Goal: Transaction & Acquisition: Purchase product/service

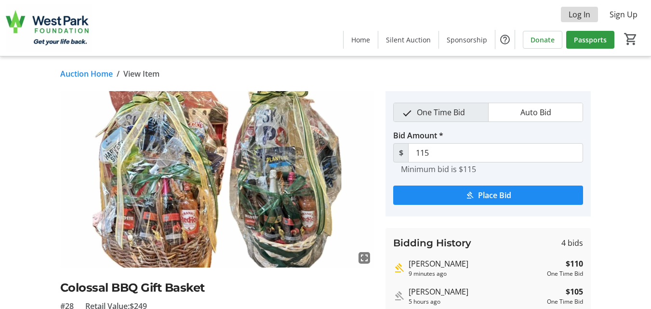
click at [577, 14] on span "Log In" at bounding box center [580, 15] width 22 height 12
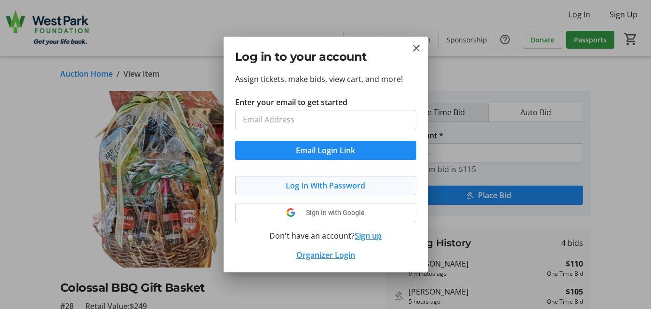
click at [358, 184] on button "Log In With Password" at bounding box center [325, 185] width 181 height 19
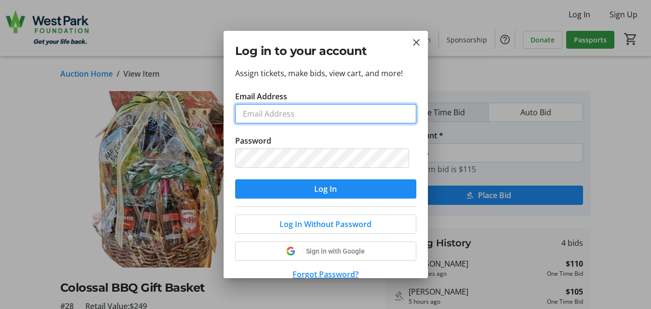
click at [322, 116] on input "Email Address" at bounding box center [325, 113] width 181 height 19
type input "[EMAIL_ADDRESS][PERSON_NAME][DOMAIN_NAME]"
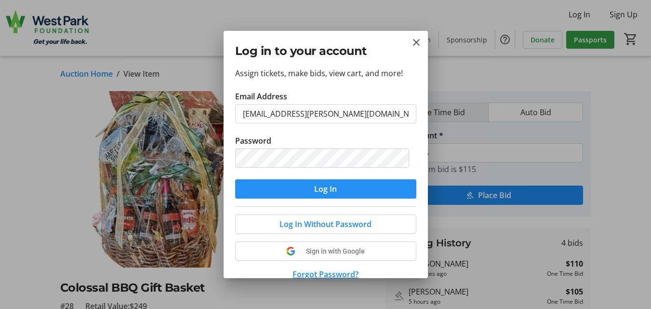
click at [370, 191] on span "submit" at bounding box center [325, 188] width 181 height 23
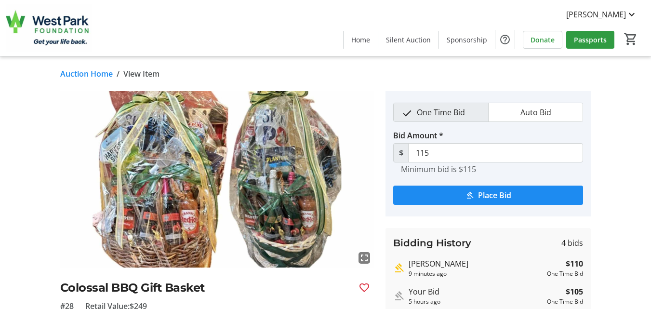
click at [608, 271] on div "fullscreen Colossal BBQ Gift Basket #28 Retail Value: $249 Eats & Treats Each b…" at bounding box center [325, 284] width 651 height 386
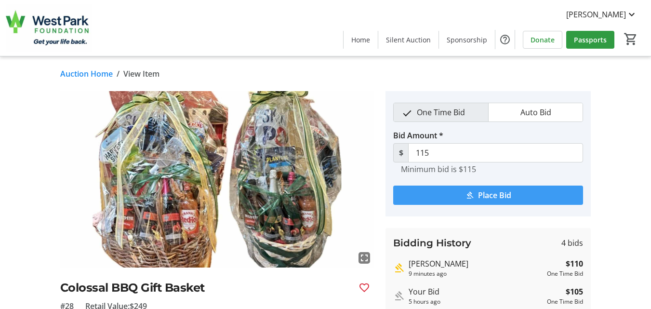
click at [498, 196] on span "Place Bid" at bounding box center [494, 195] width 33 height 12
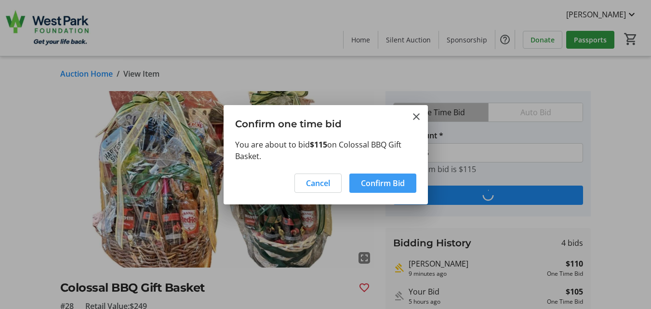
click at [395, 184] on span "Confirm Bid" at bounding box center [383, 183] width 44 height 12
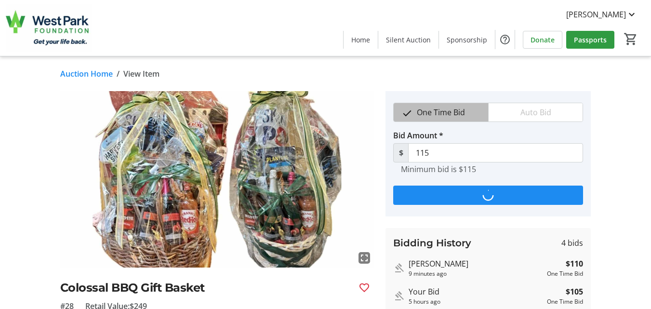
type input "120"
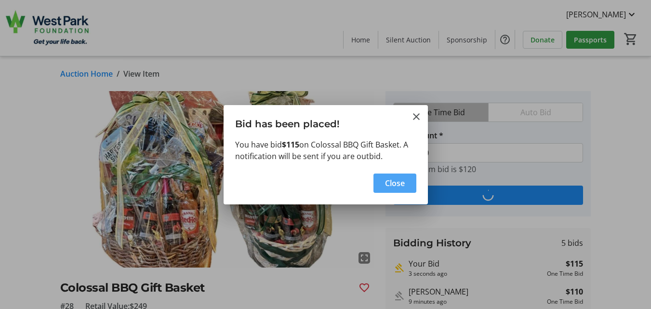
click at [392, 184] on span "Close" at bounding box center [395, 183] width 20 height 12
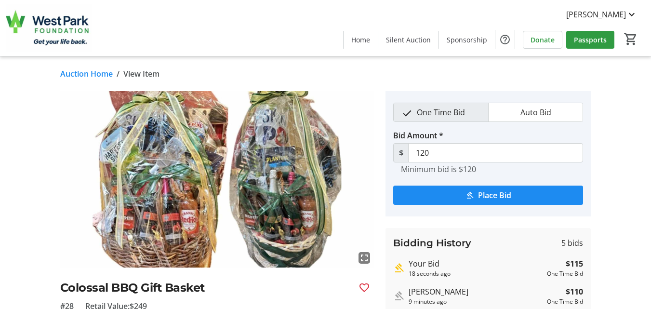
click at [71, 74] on link "Auction Home" at bounding box center [86, 74] width 53 height 12
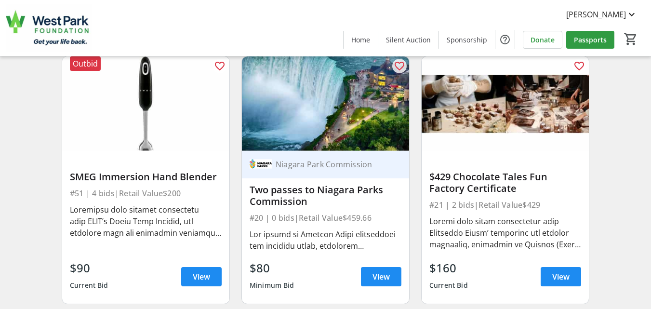
scroll to position [1948, 0]
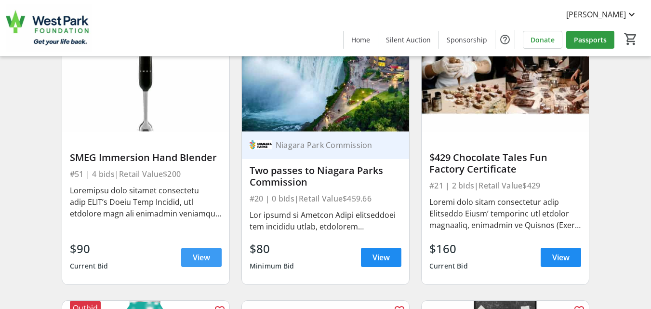
click at [193, 263] on span "View" at bounding box center [201, 258] width 17 height 12
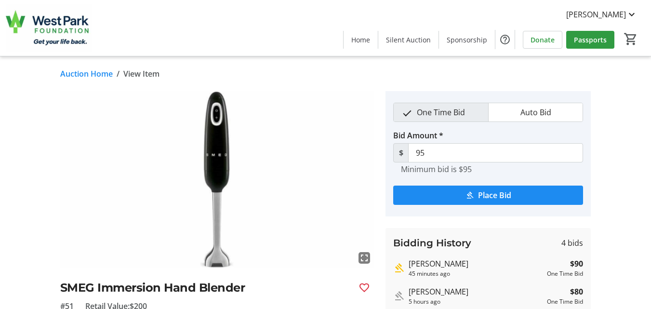
click at [70, 71] on link "Auction Home" at bounding box center [86, 74] width 53 height 12
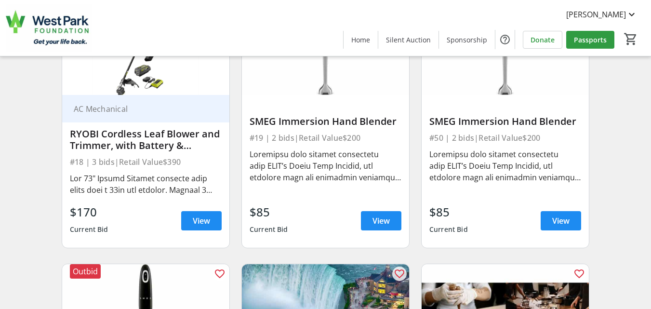
scroll to position [1697, 0]
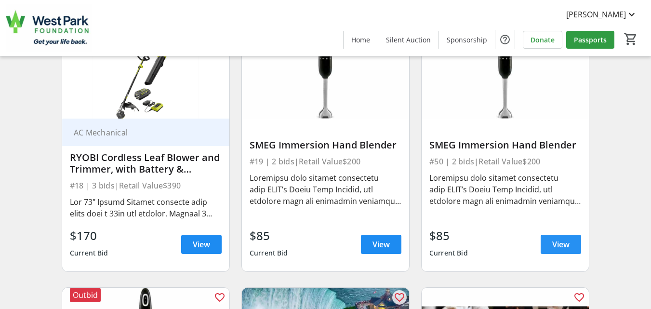
click at [551, 252] on span at bounding box center [561, 244] width 40 height 23
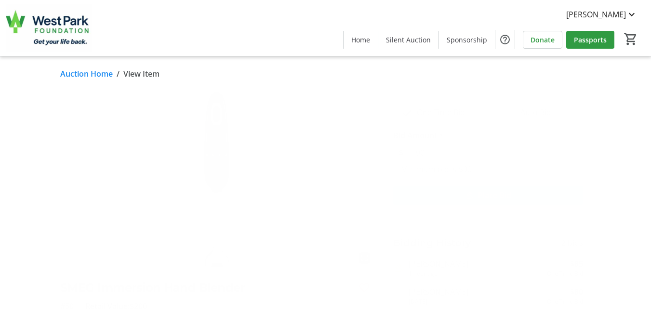
click at [83, 72] on link "Auction Home" at bounding box center [86, 74] width 53 height 12
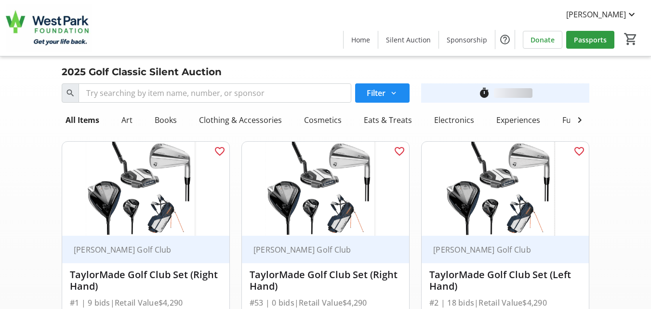
scroll to position [1697, 0]
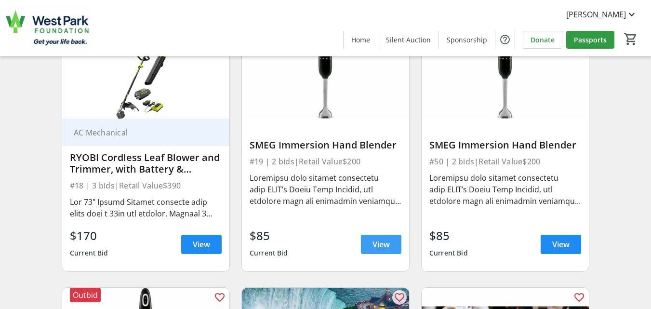
click at [383, 250] on span "View" at bounding box center [381, 245] width 17 height 12
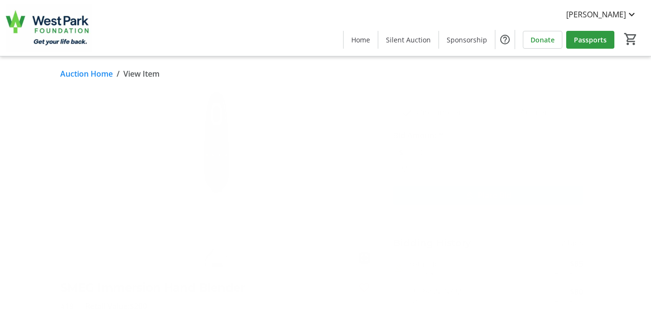
click at [74, 73] on link "Auction Home" at bounding box center [86, 74] width 53 height 12
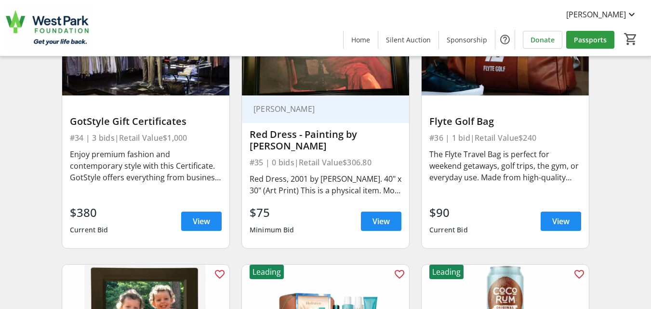
scroll to position [3298, 0]
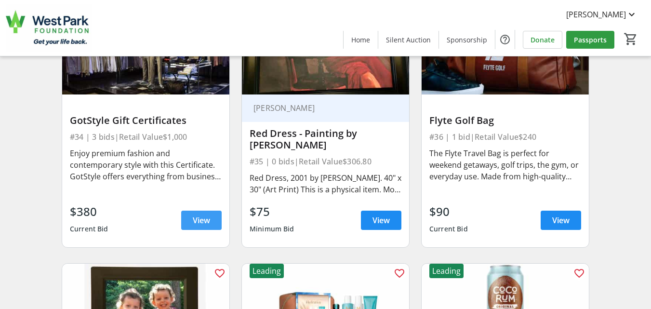
click at [211, 227] on span at bounding box center [201, 220] width 40 height 23
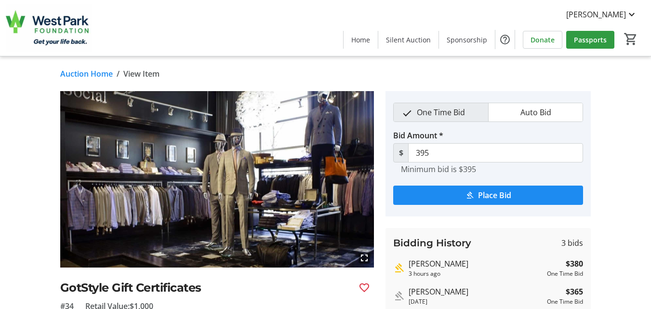
click at [18, 227] on div "fullscreen GotStyle Gift Certificates #34 Retail Value: $1,000 Clothing & Acces…" at bounding box center [325, 284] width 651 height 386
click at [75, 71] on link "Auction Home" at bounding box center [86, 74] width 53 height 12
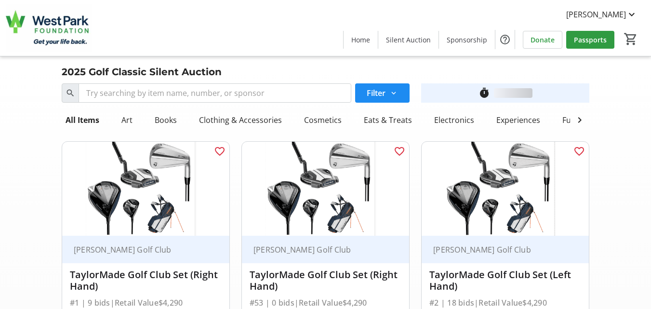
scroll to position [3298, 0]
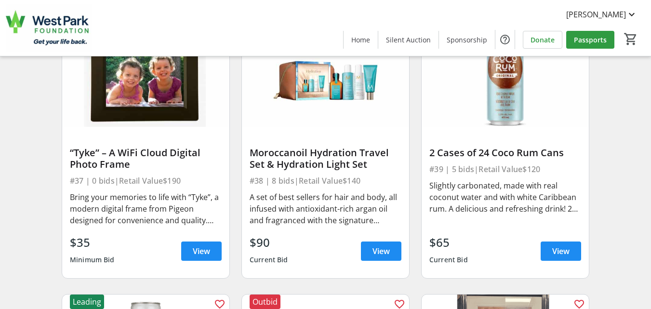
scroll to position [3529, 0]
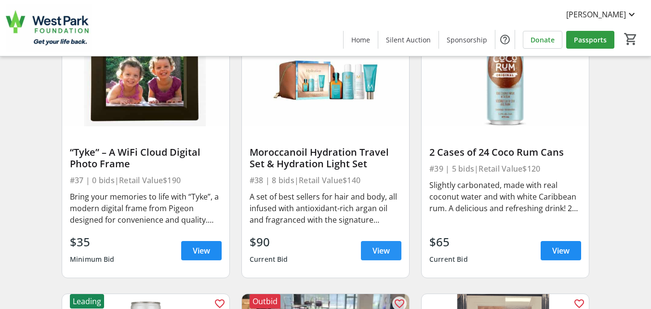
click at [371, 258] on span at bounding box center [381, 250] width 40 height 23
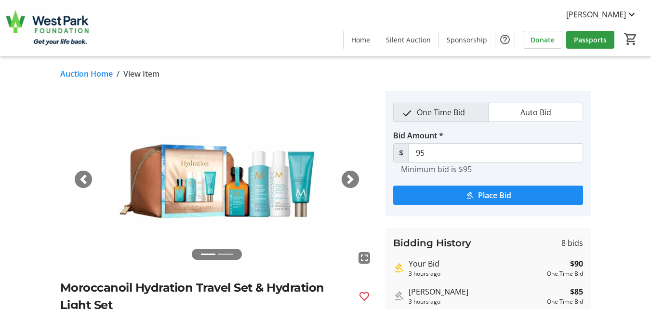
click at [76, 73] on link "Auction Home" at bounding box center [86, 74] width 53 height 12
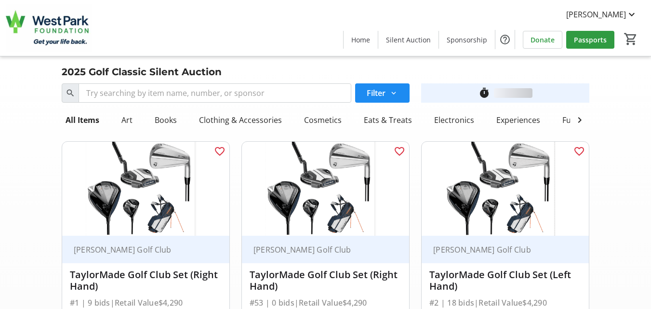
scroll to position [3529, 0]
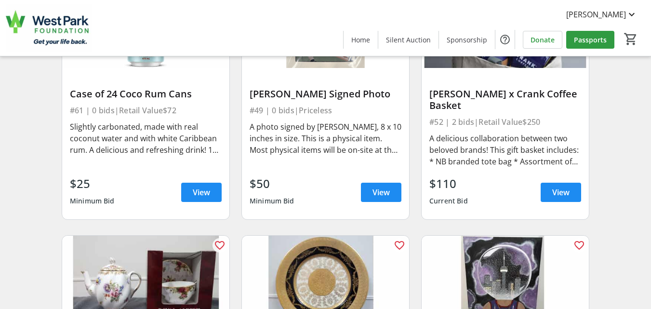
scroll to position [4628, 0]
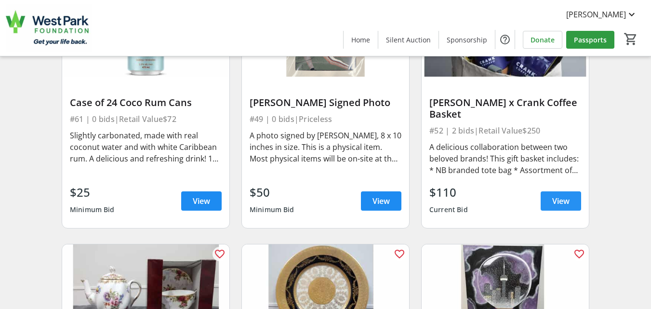
click at [553, 207] on span "View" at bounding box center [561, 201] width 17 height 12
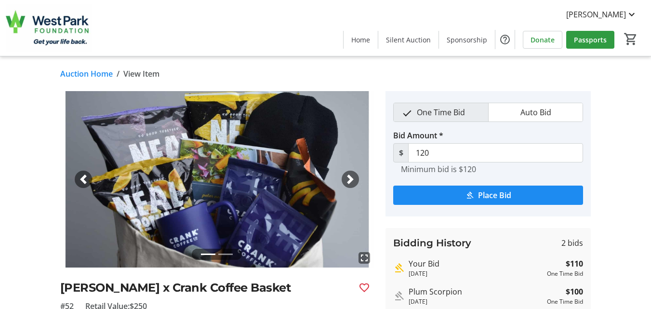
click at [85, 73] on link "Auction Home" at bounding box center [86, 74] width 53 height 12
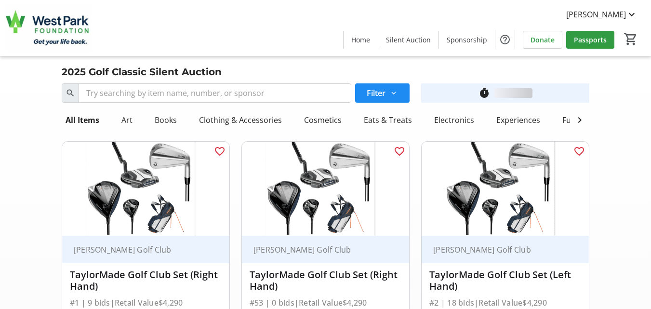
scroll to position [4628, 0]
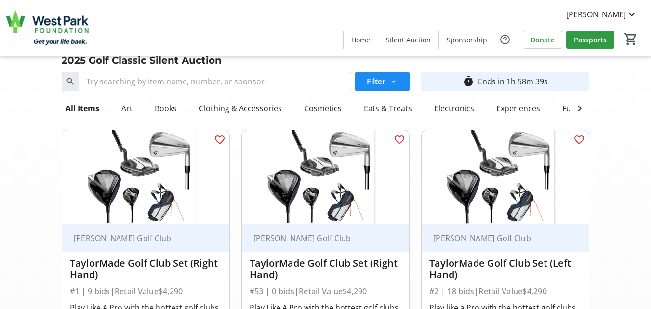
scroll to position [0, 0]
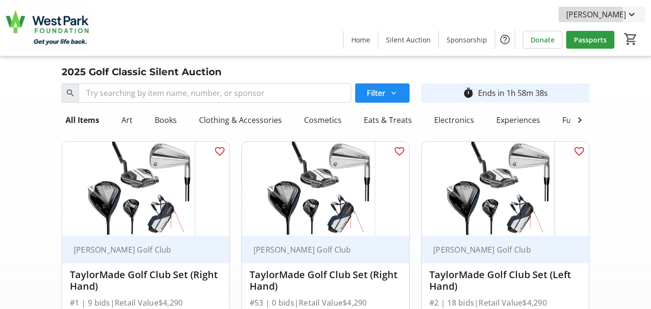
click at [603, 14] on span "[PERSON_NAME]" at bounding box center [596, 15] width 60 height 12
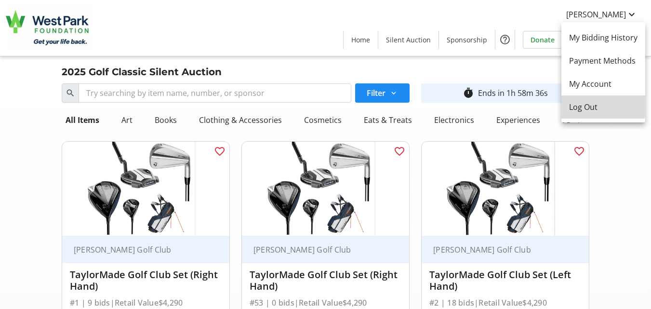
click at [593, 106] on span "Log Out" at bounding box center [603, 107] width 68 height 12
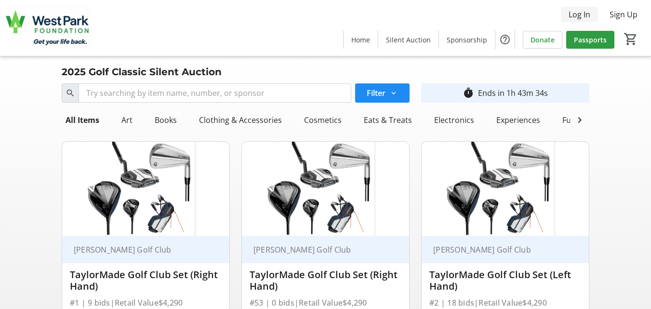
click at [582, 15] on span "Log In" at bounding box center [580, 15] width 22 height 12
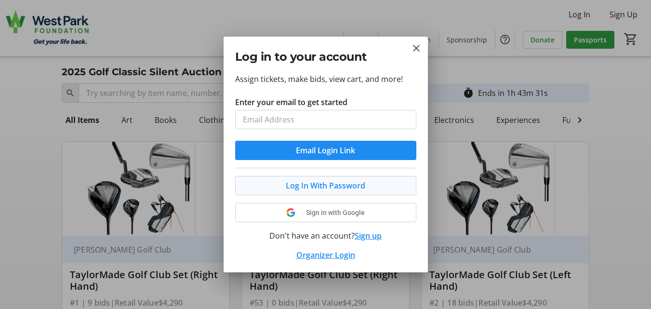
click at [307, 182] on button "Log In With Password" at bounding box center [325, 185] width 181 height 19
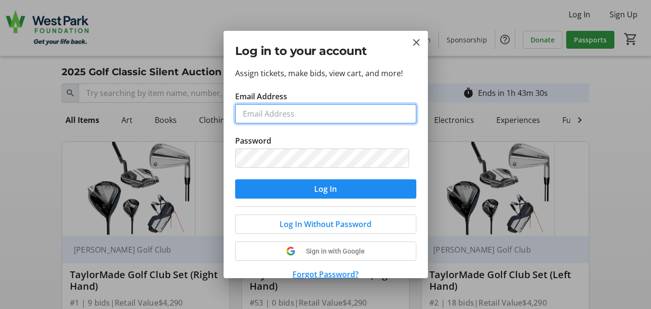
click at [327, 116] on input "Email Address" at bounding box center [325, 113] width 181 height 19
type input "[EMAIL_ADDRESS][PERSON_NAME][DOMAIN_NAME]"
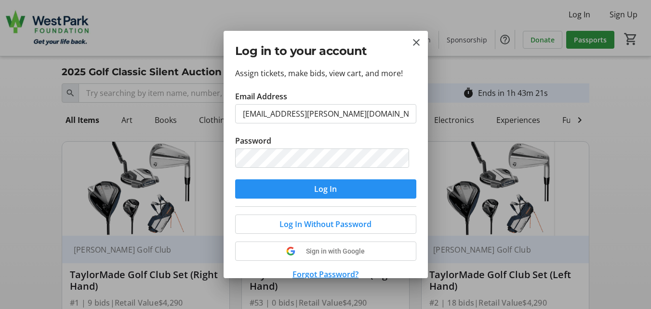
click at [319, 189] on span "Log In" at bounding box center [325, 189] width 23 height 12
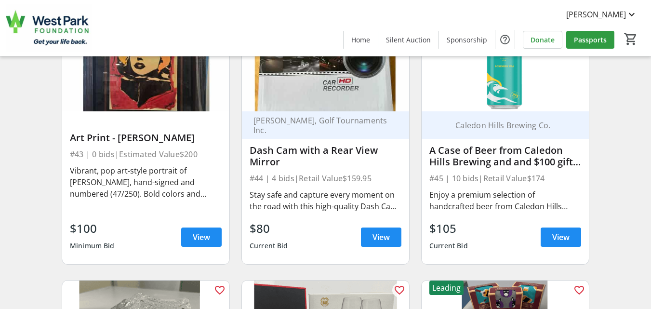
scroll to position [4069, 0]
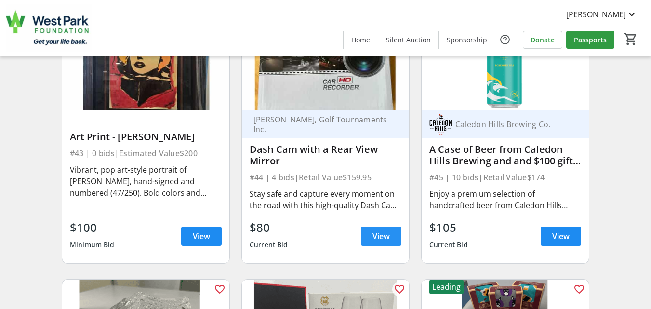
click at [373, 241] on span "View" at bounding box center [381, 236] width 17 height 12
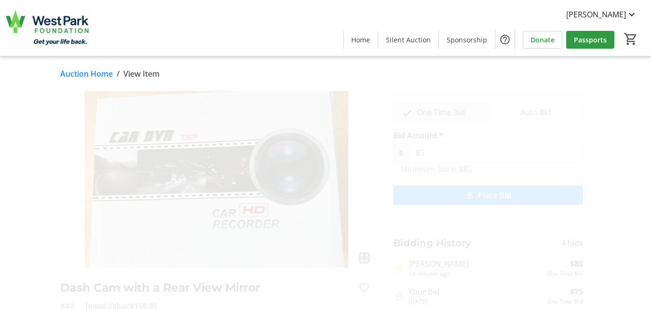
click at [618, 281] on div "fullscreen Dash Cam with a Rear View Mirror #44 Retail Value: $159.95 Electroni…" at bounding box center [325, 256] width 651 height 330
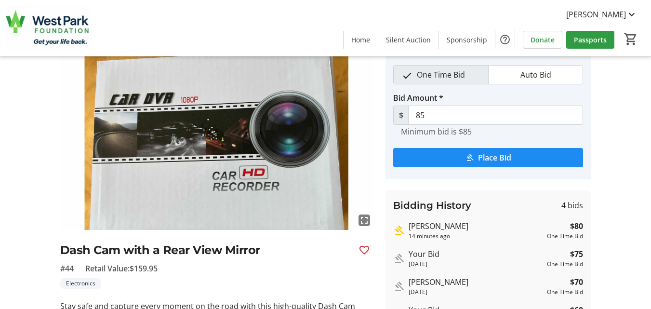
scroll to position [33, 0]
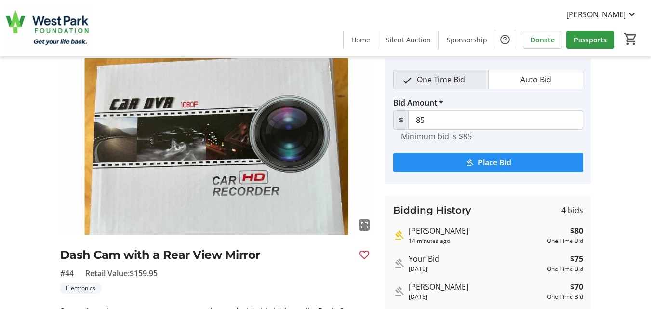
click at [500, 162] on span "Place Bid" at bounding box center [494, 163] width 33 height 12
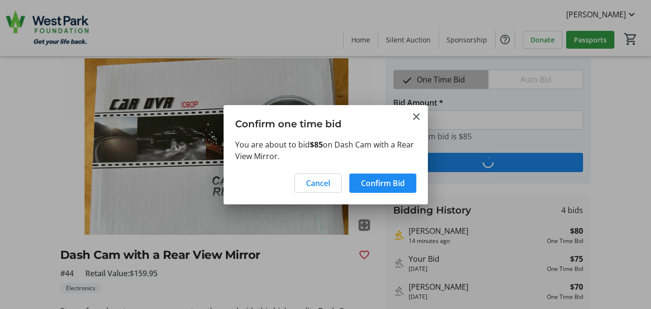
scroll to position [0, 0]
click at [373, 184] on span "Confirm Bid" at bounding box center [383, 183] width 44 height 12
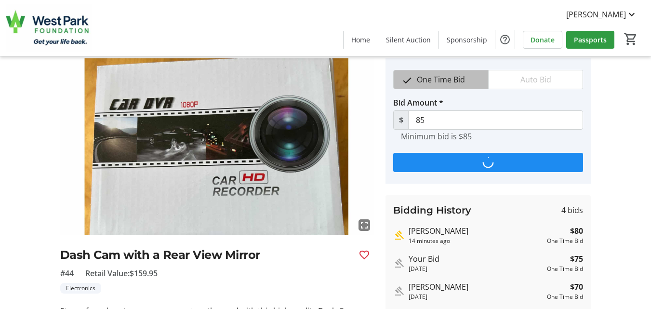
scroll to position [33, 0]
type input "90"
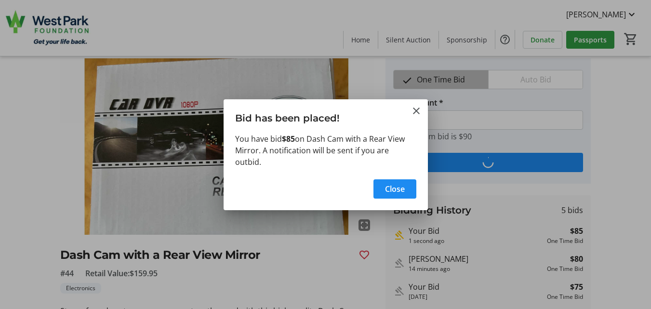
scroll to position [0, 0]
click at [397, 184] on span "Close" at bounding box center [395, 189] width 20 height 12
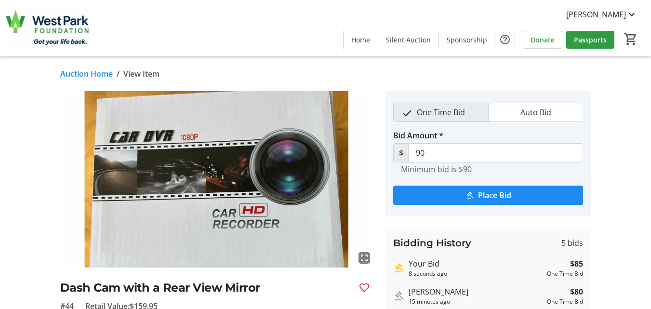
click at [93, 75] on link "Auction Home" at bounding box center [86, 74] width 53 height 12
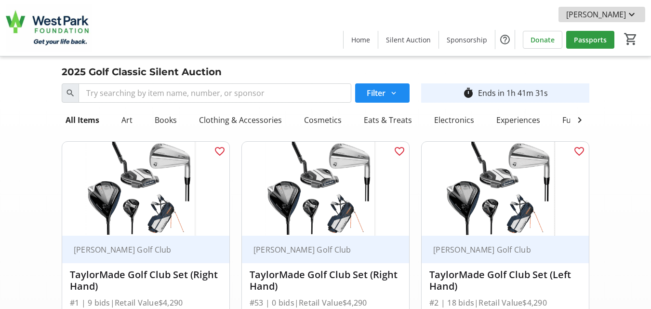
click at [625, 16] on span "[PERSON_NAME]" at bounding box center [596, 15] width 60 height 12
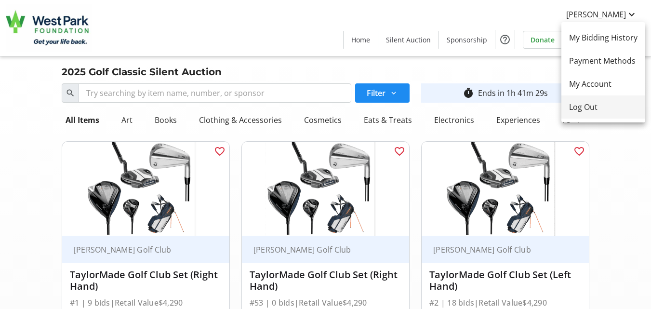
click at [591, 109] on span "Log Out" at bounding box center [603, 107] width 68 height 12
